Goal: Task Accomplishment & Management: Use online tool/utility

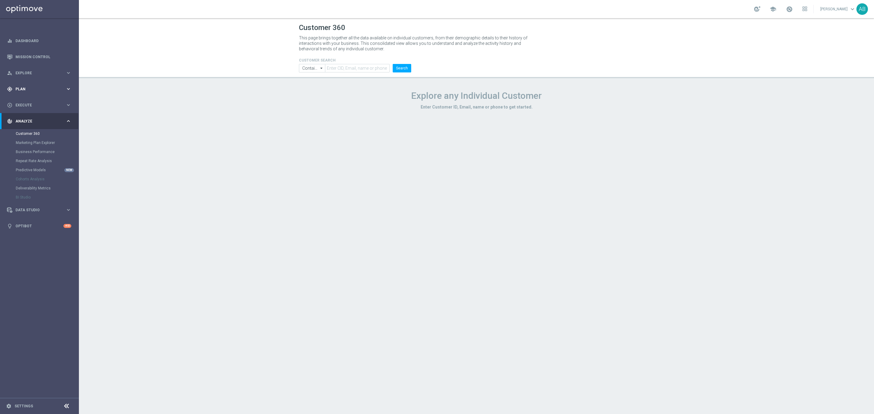
click at [40, 90] on span "Plan" at bounding box center [40, 89] width 50 height 4
click at [33, 101] on link "Target Groups" at bounding box center [39, 101] width 47 height 5
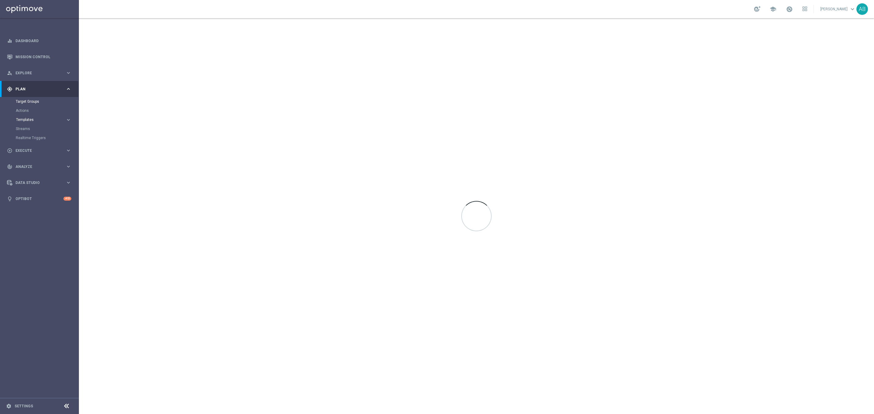
click at [29, 118] on span "Templates" at bounding box center [37, 120] width 43 height 4
click at [28, 130] on link "Optimail" at bounding box center [41, 129] width 44 height 5
click at [123, 50] on input at bounding box center [137, 49] width 93 height 8
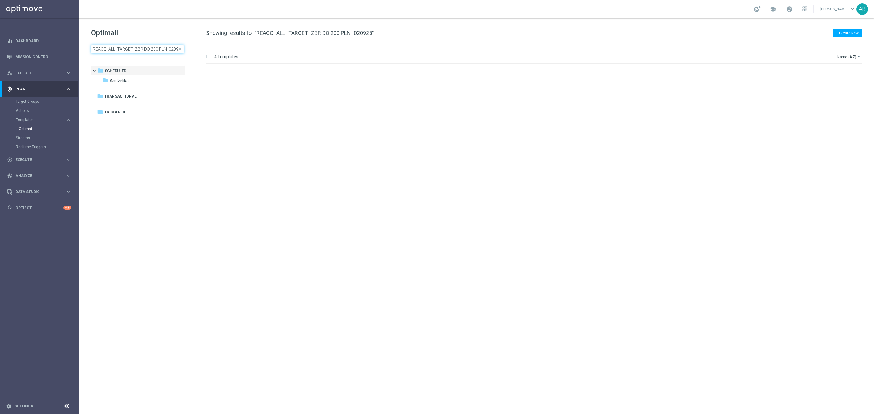
scroll to position [0, 3]
type input "REACQ_ALL_TARGET_ZBR DO 200 PLN_020925"
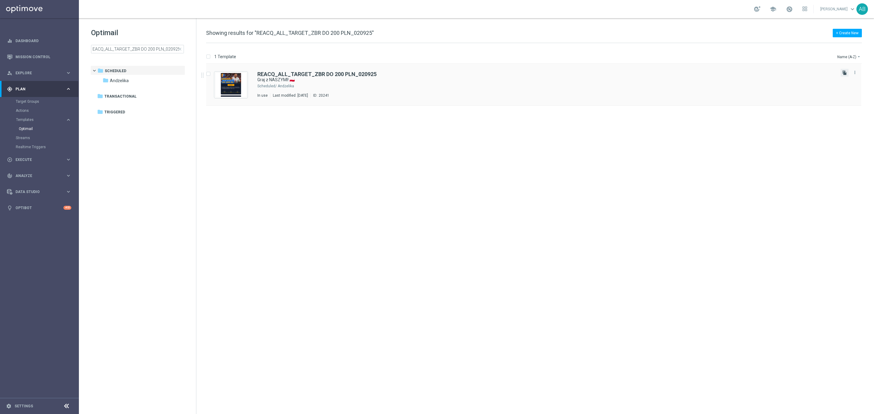
click at [846, 72] on icon "file_copy" at bounding box center [844, 72] width 5 height 5
click at [366, 127] on div "Andżelika" at bounding box center [557, 128] width 558 height 5
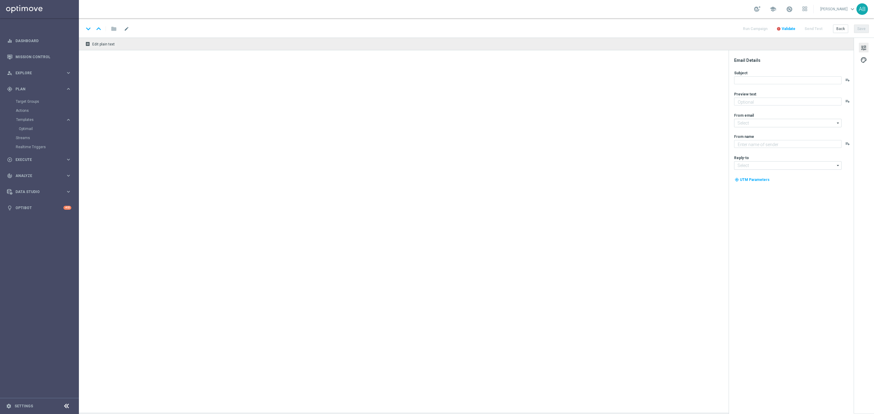
type textarea "Zwracamy do 200 zł w razie niepowodzenia 💸➡️"
type input "[EMAIL_ADDRESS][DOMAIN_NAME]"
type textarea "STS"
type input "[EMAIL_ADDRESS][DOMAIN_NAME]"
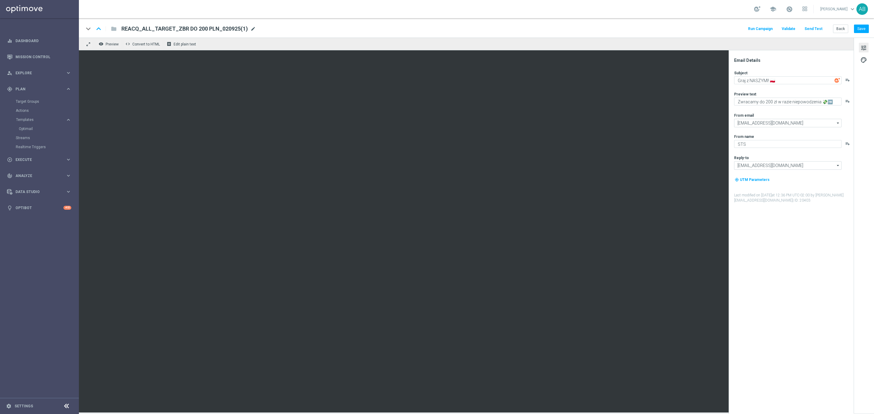
click at [252, 29] on span "mode_edit" at bounding box center [252, 28] width 5 height 5
paste input "E_ALL_TARGET_OFFER_ZMIANY_100925"
type input "E_ALL_TARGET_OFFER_ZMIANY_100925"
click at [620, 35] on div "keyboard_arrow_down keyboard_arrow_up folder E_ALL_TARGET_OFFER_ZMIANY_100925 R…" at bounding box center [476, 27] width 795 height 19
click at [855, 28] on button "Save" at bounding box center [861, 29] width 15 height 8
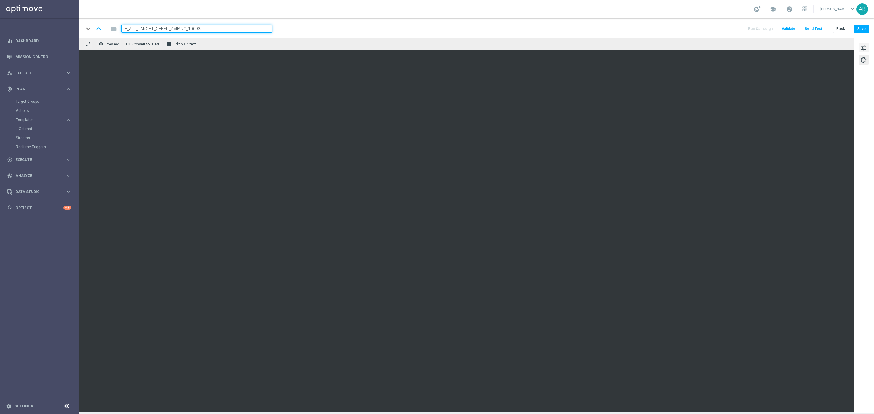
click at [864, 45] on span "tune" at bounding box center [863, 48] width 7 height 8
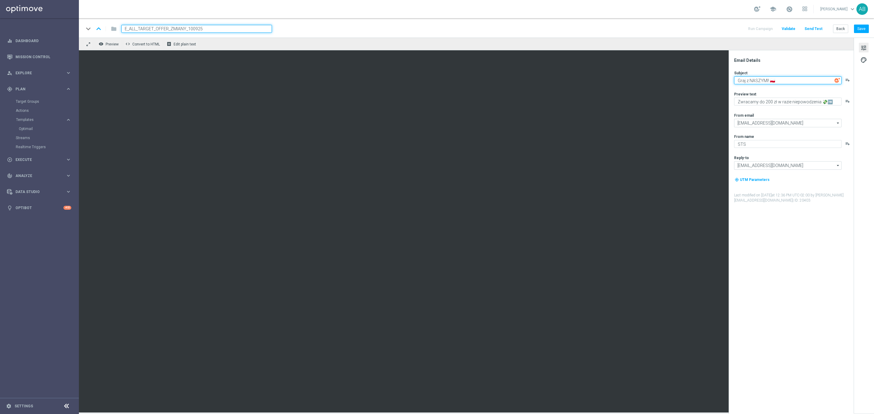
click at [799, 81] on textarea "Graj z NASZYMI! 🇵🇱" at bounding box center [787, 80] width 107 height 8
paste textarea "Odkryj nowości w STS"
type textarea "Odkryj nowości w STS"
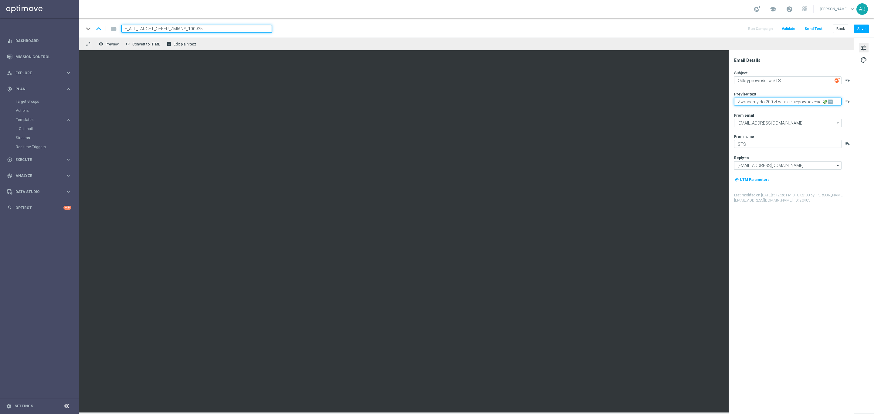
click at [764, 100] on textarea "Zwracamy do 200 zł w razie niepowodzenia 💸➡️" at bounding box center [787, 102] width 107 height 8
paste textarea "zobacz, co się zmieniło 👈"
drag, startPoint x: 739, startPoint y: 100, endPoint x: 740, endPoint y: 111, distance: 10.6
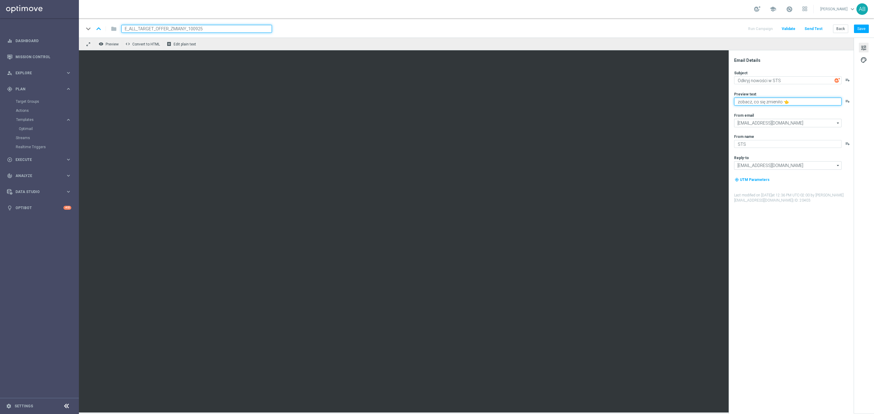
click at [739, 103] on textarea "zobacz, co się zmieniło 👈" at bounding box center [787, 102] width 107 height 8
type textarea "Zobacz, co się zmieniło 👈"
click at [790, 78] on textarea "Odkryj nowości w STS" at bounding box center [787, 80] width 107 height 8
click at [791, 83] on textarea "Odkryj nowości w STS" at bounding box center [787, 80] width 107 height 8
paste textarea "👀"
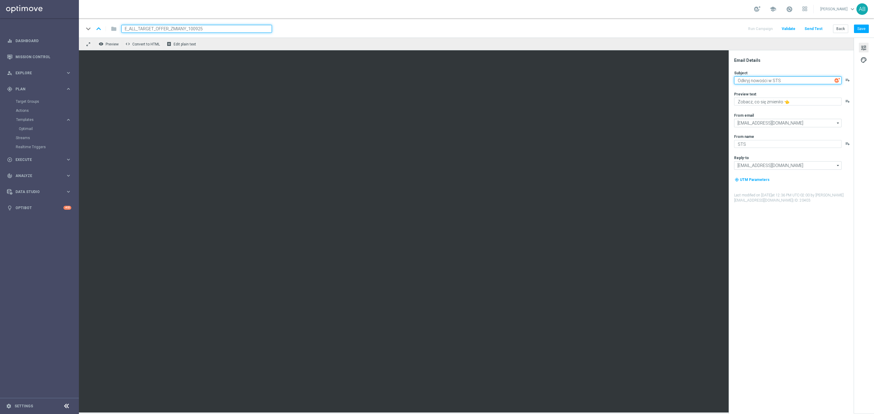
click at [794, 83] on textarea "Odkryj nowości w STS" at bounding box center [787, 80] width 107 height 8
paste textarea "🤩"
type textarea "Odkryj nowości w STS 🤩"
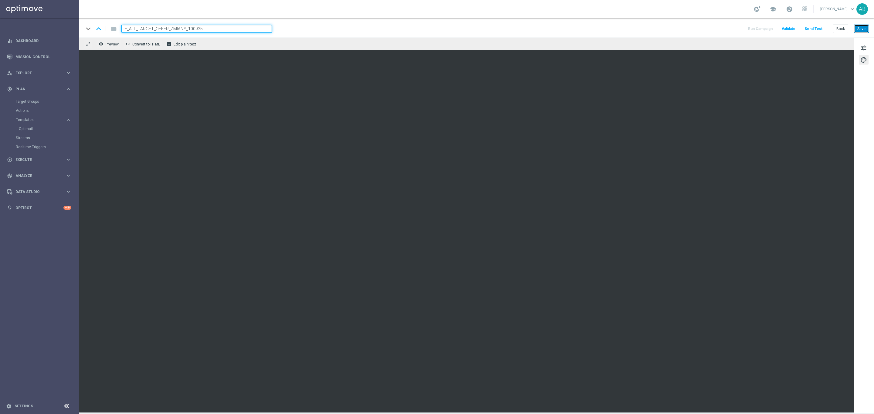
click at [859, 31] on button "Save" at bounding box center [861, 29] width 15 height 8
click at [861, 27] on button "Save" at bounding box center [861, 29] width 15 height 8
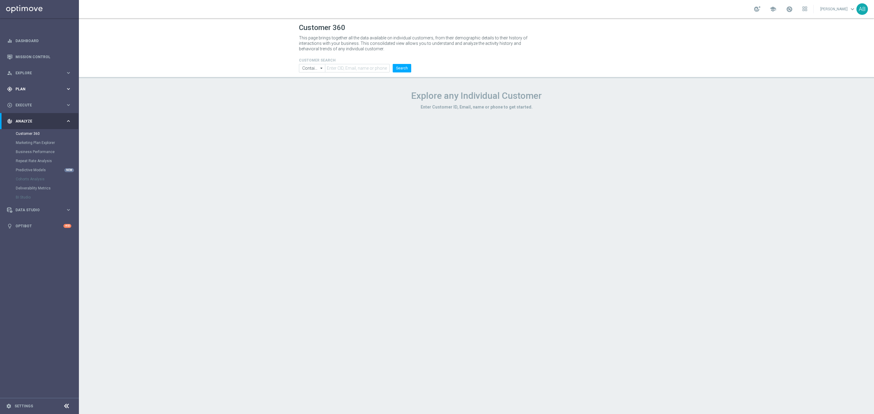
click at [31, 86] on div "gps_fixed Plan keyboard_arrow_right" at bounding box center [39, 89] width 78 height 16
click at [28, 119] on span "Templates" at bounding box center [37, 120] width 43 height 4
drag, startPoint x: 28, startPoint y: 127, endPoint x: 77, endPoint y: 110, distance: 52.1
click at [28, 127] on link "Optimail" at bounding box center [41, 129] width 44 height 5
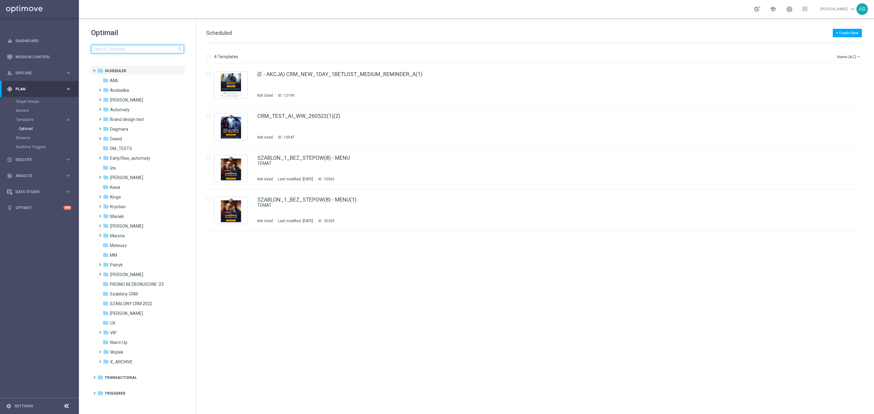
click at [101, 50] on input at bounding box center [137, 49] width 93 height 8
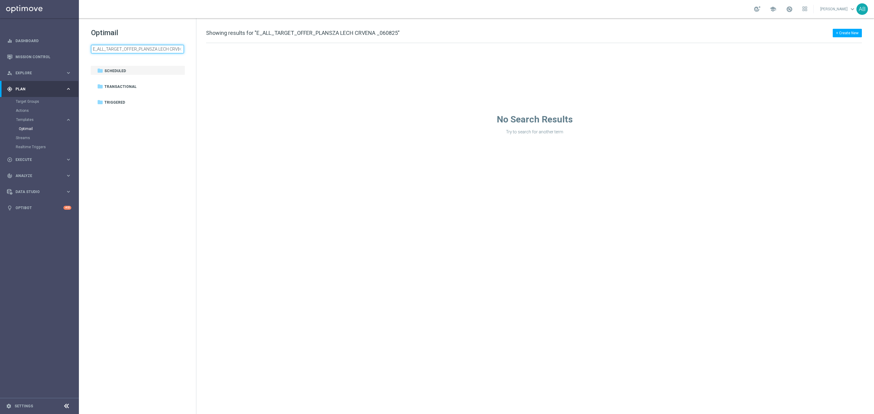
click at [157, 51] on input "E_ALL_TARGET_OFFER_PLANSZA LECH CRVENA _060825" at bounding box center [137, 49] width 93 height 8
type input "E_ALL_TARGET_OFFER_PLANSZA SIATKOWKA_020825"
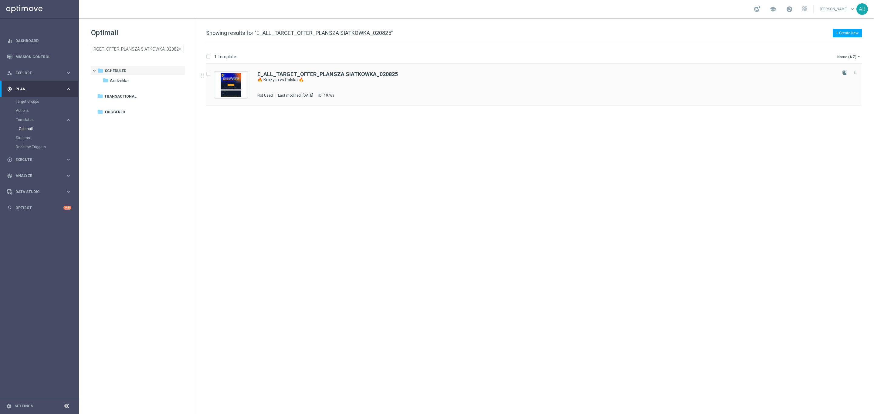
click at [405, 89] on div "E_ALL_TARGET_OFFER_PLANSZA SIATKOWKA_020825 🔥 Brazylia vs Polska 🔥 Not Used Las…" at bounding box center [546, 85] width 578 height 26
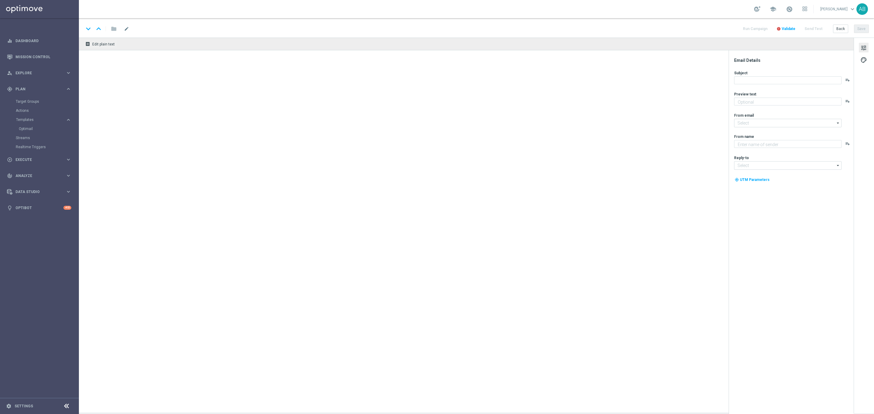
type textarea "Łap kursy na półfinał siatkarskiej Ligi Narodów 🏐👉"
type textarea "STS"
type input "[EMAIL_ADDRESS][DOMAIN_NAME]"
